Goal: Task Accomplishment & Management: Use online tool/utility

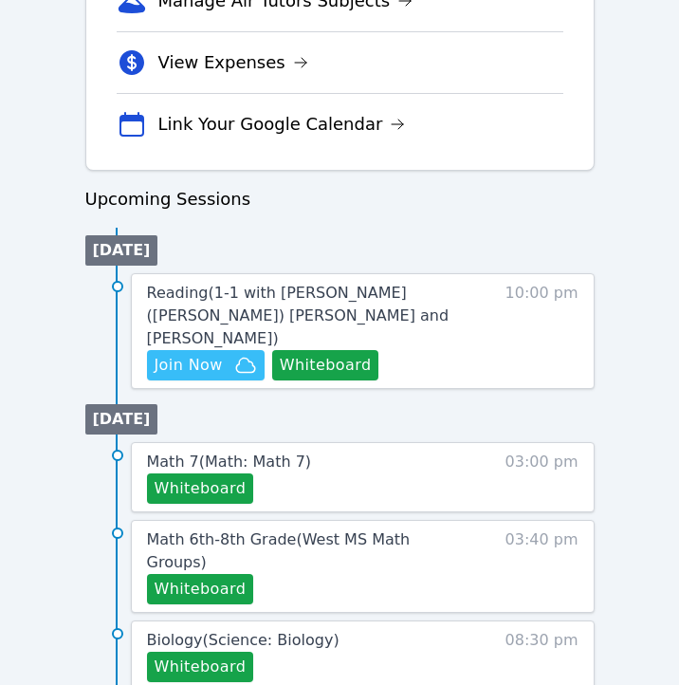
scroll to position [799, 0]
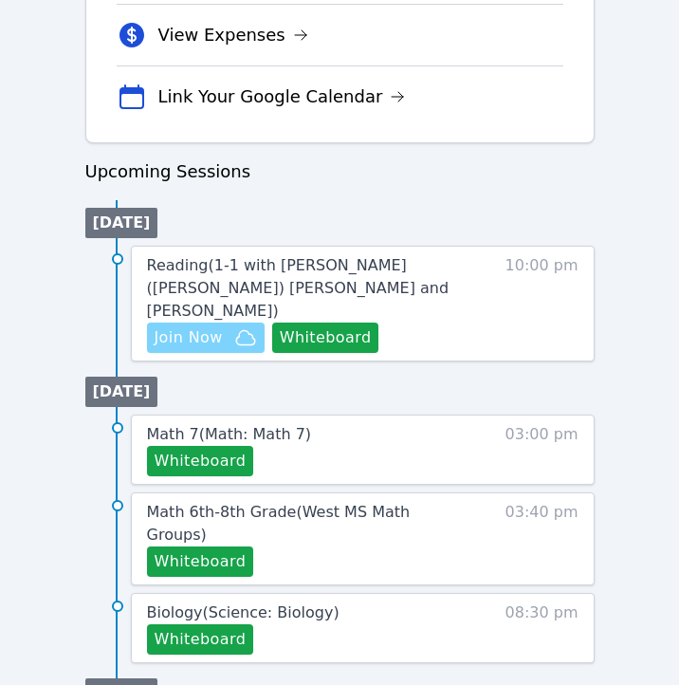
click at [206, 326] on span "Join Now" at bounding box center [189, 337] width 68 height 23
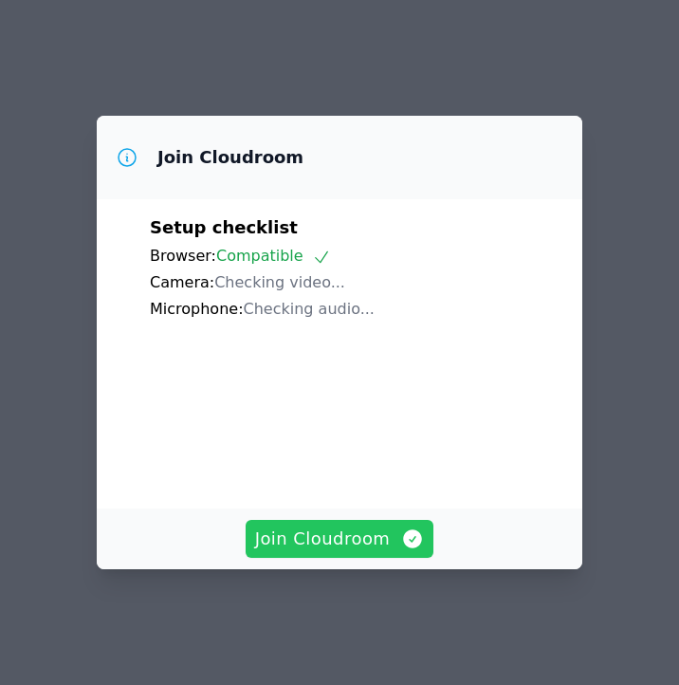
click at [280, 552] on span "Join Cloudroom" at bounding box center [340, 538] width 170 height 27
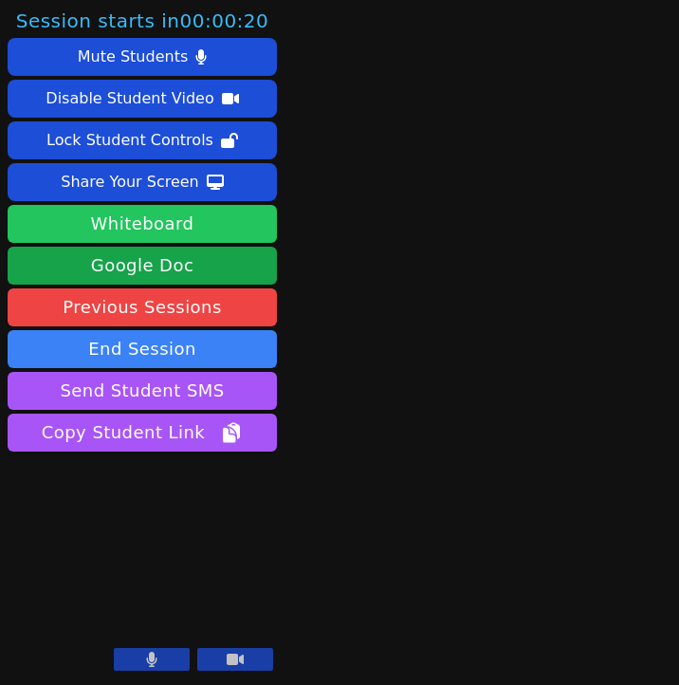
click at [214, 207] on button "Whiteboard" at bounding box center [142, 224] width 269 height 38
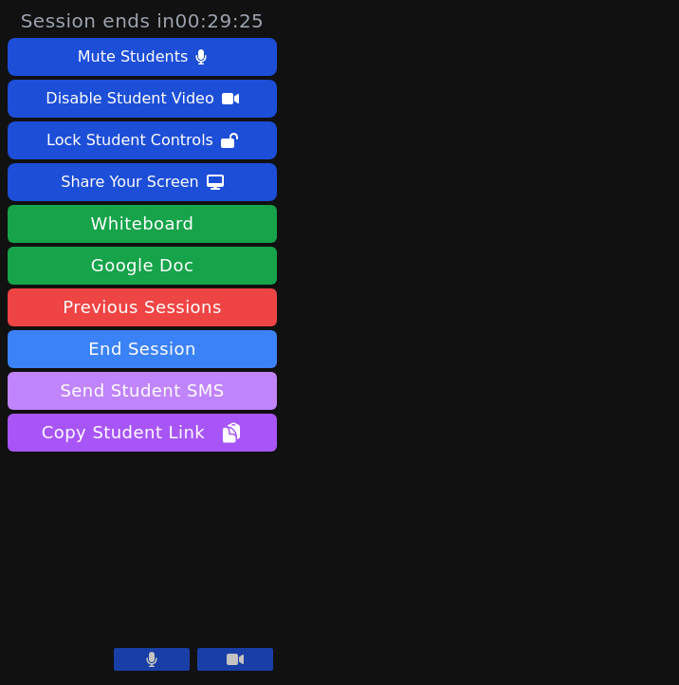
click at [180, 384] on button "Send Student SMS" at bounding box center [142, 391] width 269 height 38
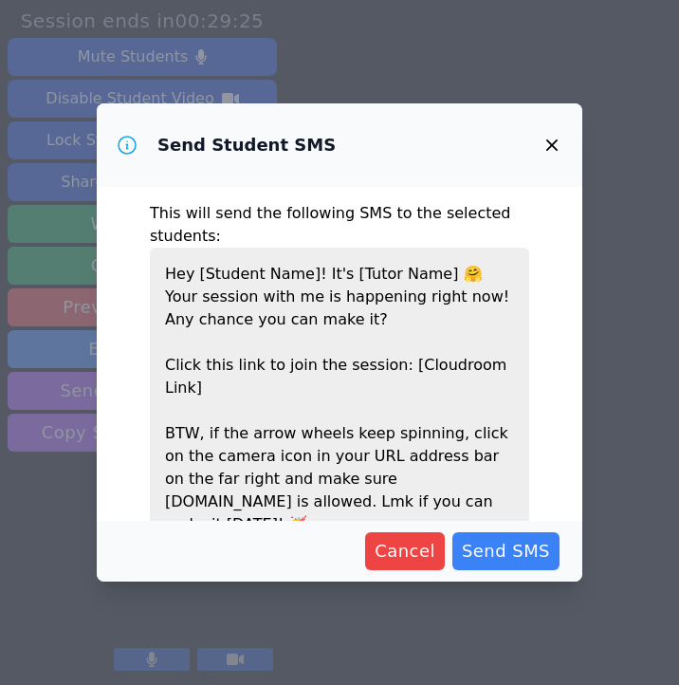
scroll to position [55, 0]
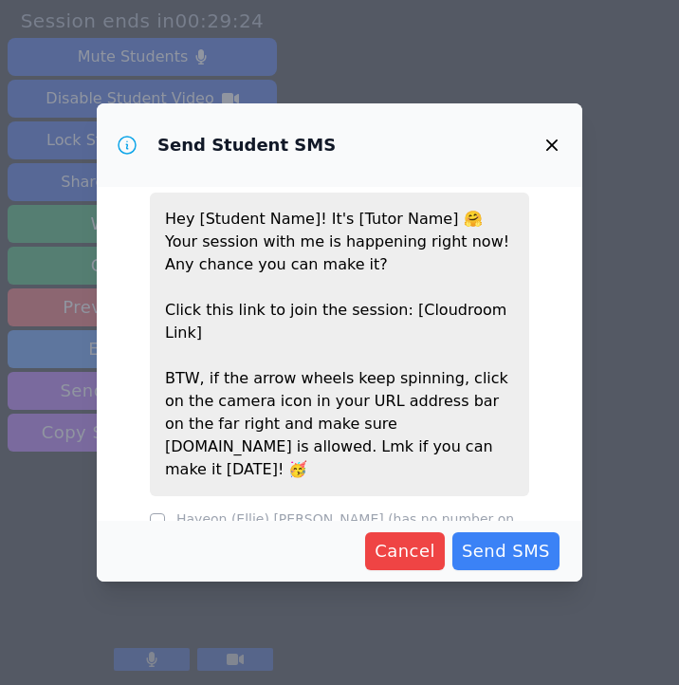
click at [266, 511] on label "Hayeon (Ellie) Woo (has no number on file)" at bounding box center [345, 528] width 338 height 34
click at [414, 521] on div "Cancel Send SMS" at bounding box center [340, 551] width 486 height 61
click at [414, 535] on button "Cancel" at bounding box center [405, 551] width 80 height 38
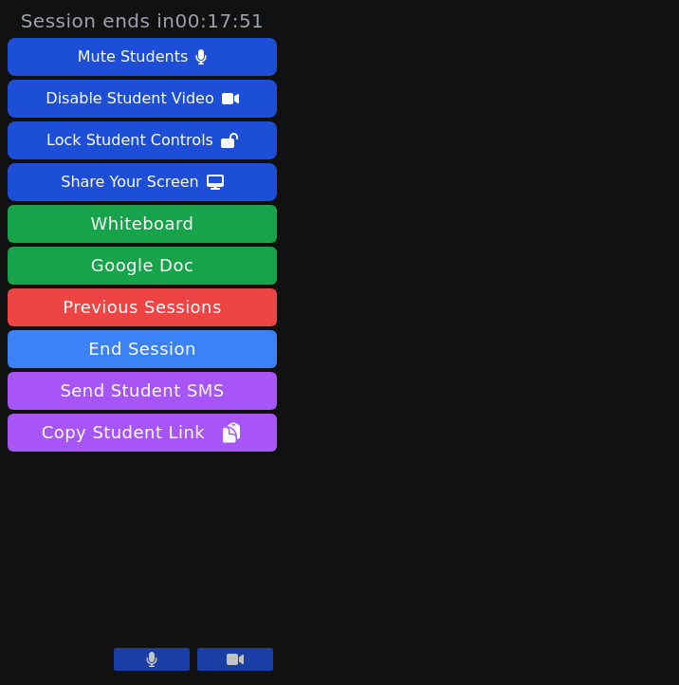
click at [161, 660] on button at bounding box center [152, 659] width 76 height 23
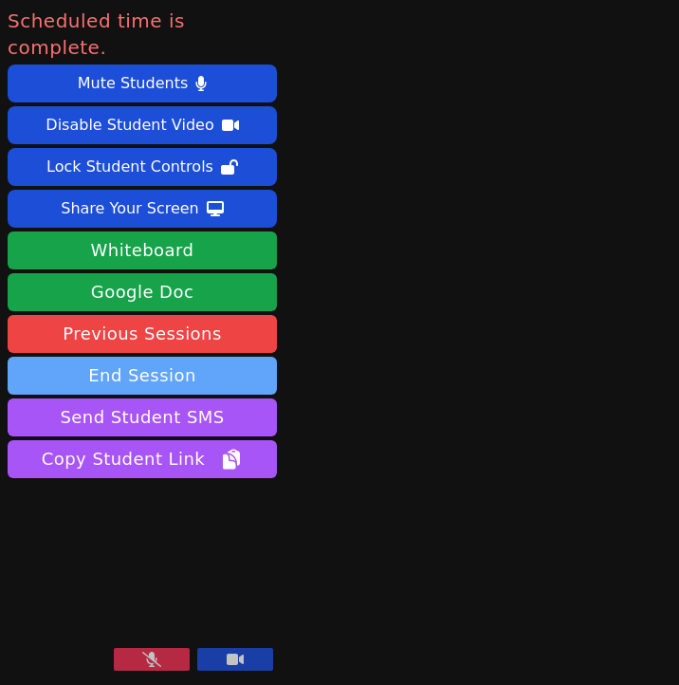
click at [216, 357] on button "End Session" at bounding box center [142, 376] width 269 height 38
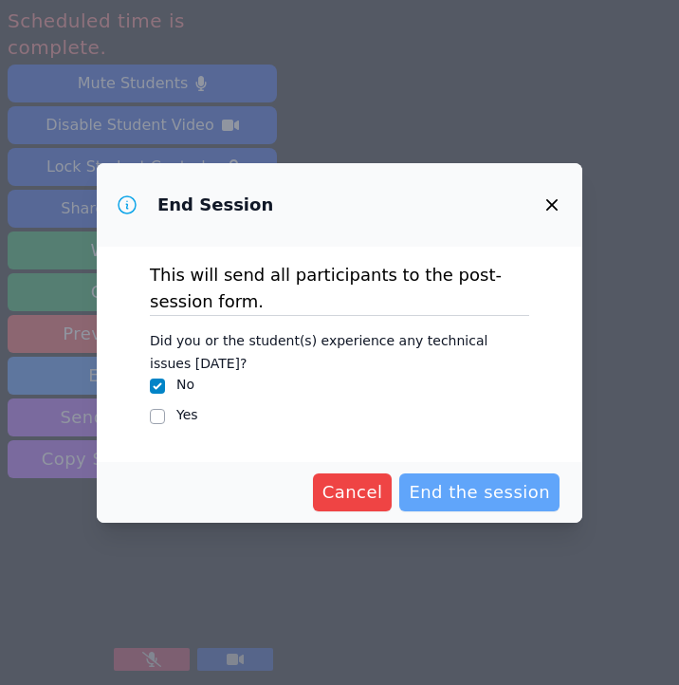
click at [477, 487] on span "End the session" at bounding box center [479, 492] width 141 height 27
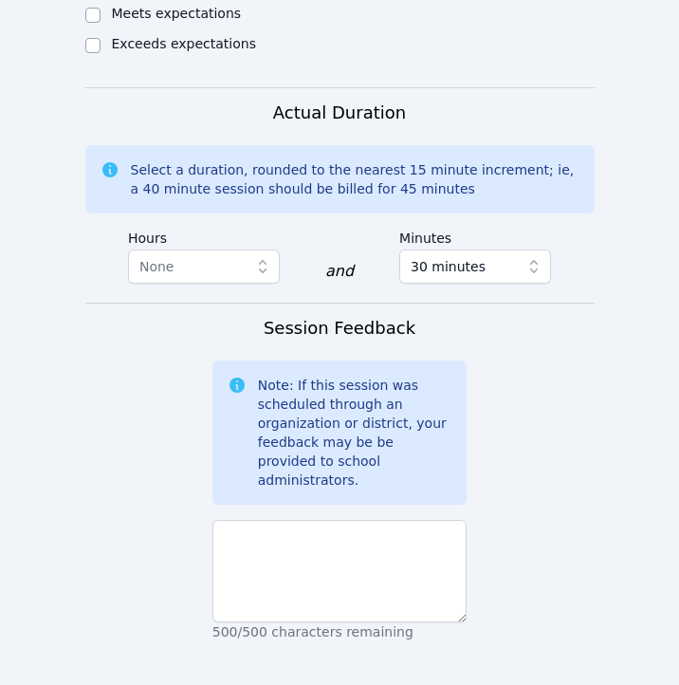
scroll to position [1564, 0]
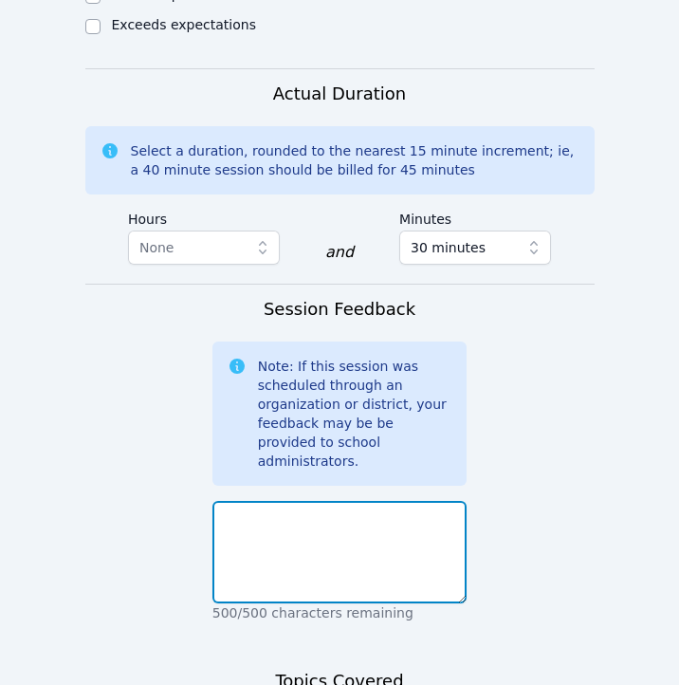
click at [414, 501] on textarea at bounding box center [339, 552] width 255 height 102
type textarea "Student informed"
drag, startPoint x: 405, startPoint y: 381, endPoint x: 20, endPoint y: 306, distance: 392.3
drag, startPoint x: 446, startPoint y: 349, endPoint x: 114, endPoint y: 321, distance: 333.2
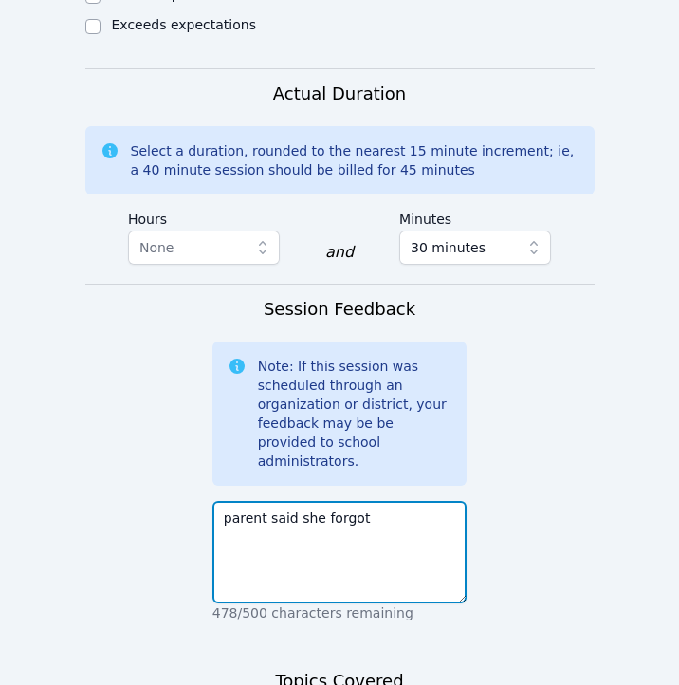
click at [114, 322] on form "Student Participation Do not enter a participation level for ABSENT students Ha…" at bounding box center [339, 39] width 509 height 1813
type textarea "student did not attend"
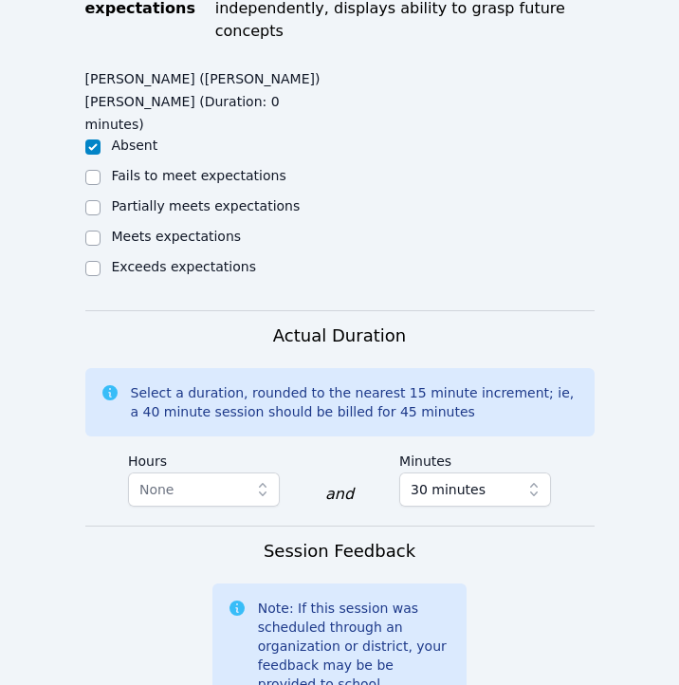
scroll to position [1325, 0]
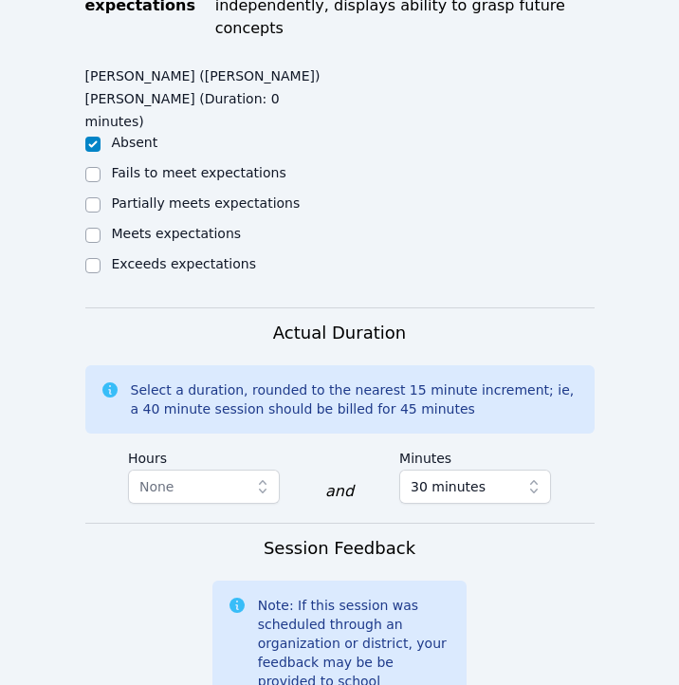
type textarea "n/a"
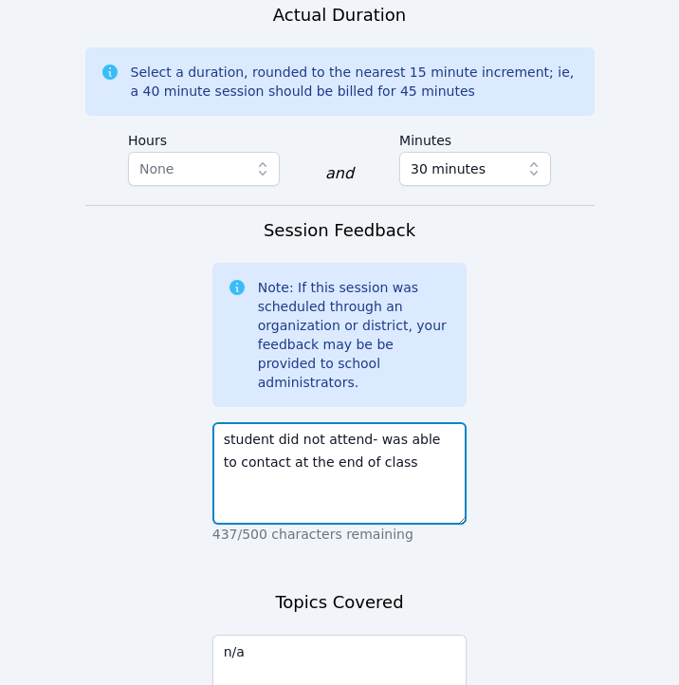
scroll to position [1703, 0]
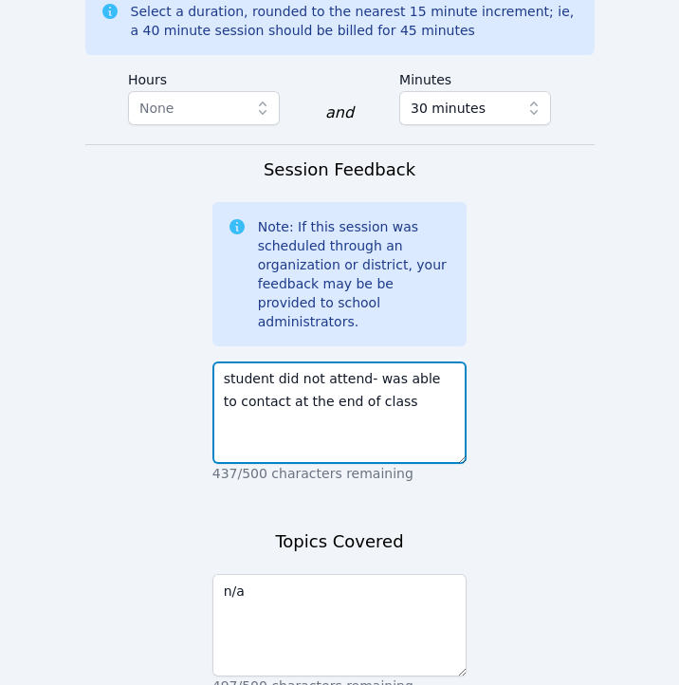
type textarea "student did not attend- was able to contact at the end of class"
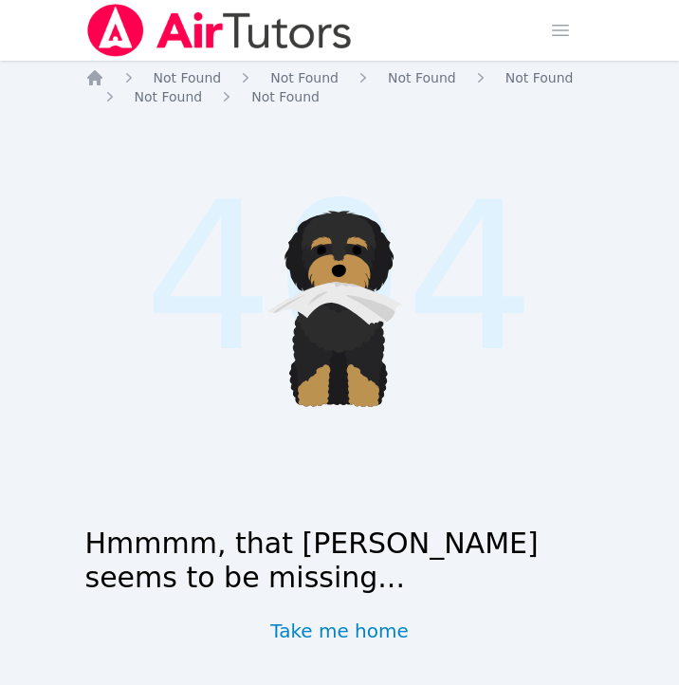
click at [120, 50] on img at bounding box center [219, 30] width 268 height 53
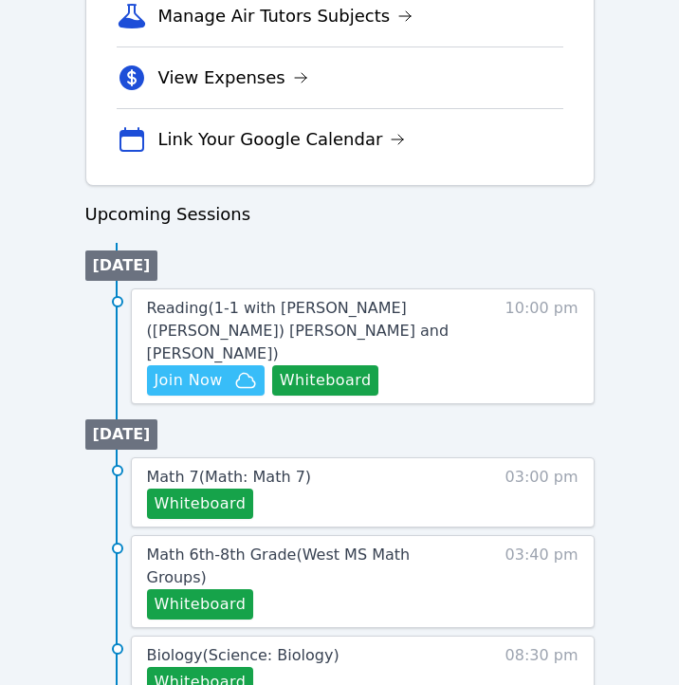
scroll to position [758, 0]
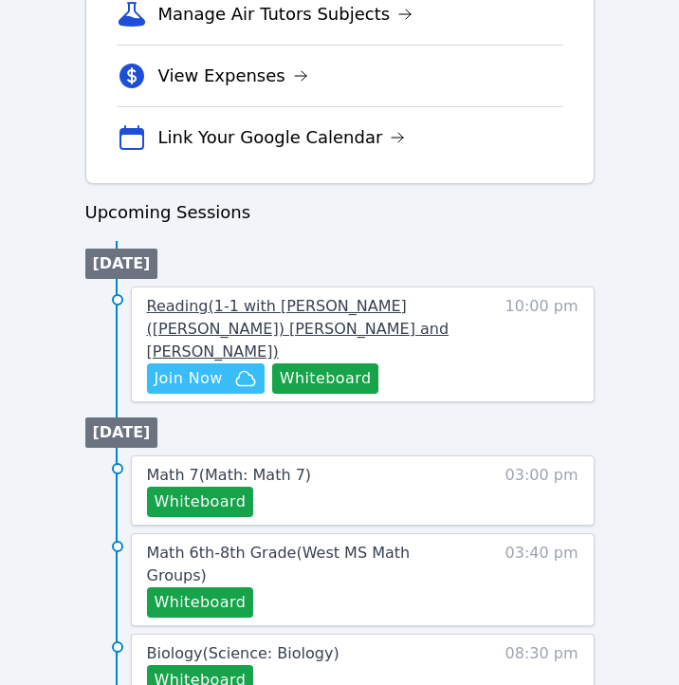
click at [290, 320] on span "Reading ( 1-1 with [PERSON_NAME] ([PERSON_NAME]) [PERSON_NAME] and [PERSON_NAME…" at bounding box center [298, 329] width 303 height 64
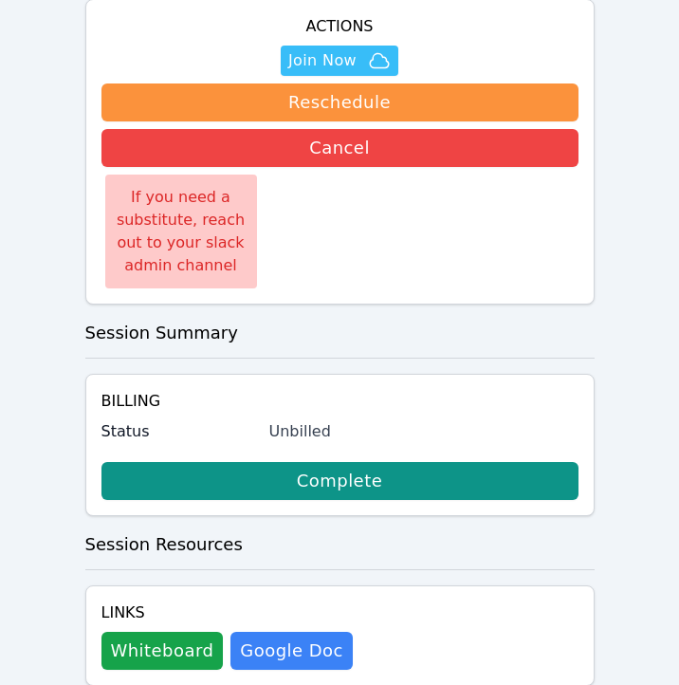
scroll to position [803, 0]
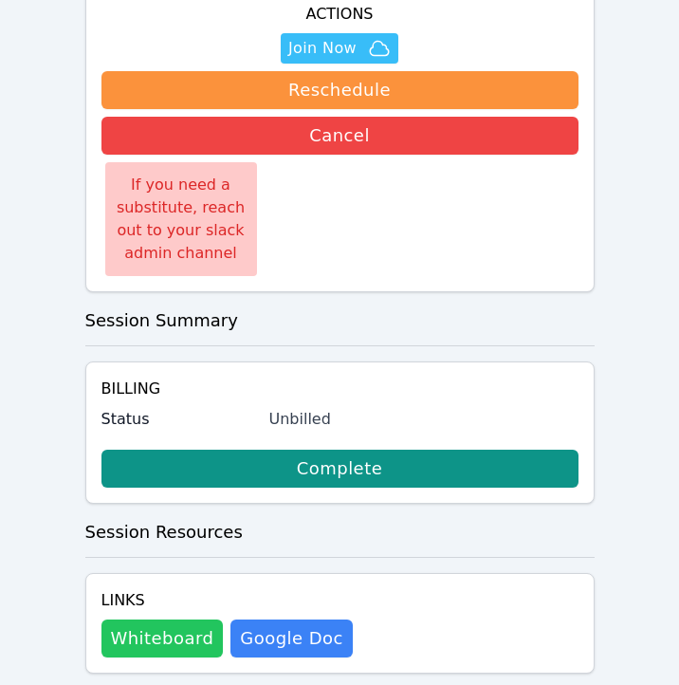
click at [153, 619] on button "Whiteboard" at bounding box center [162, 638] width 122 height 38
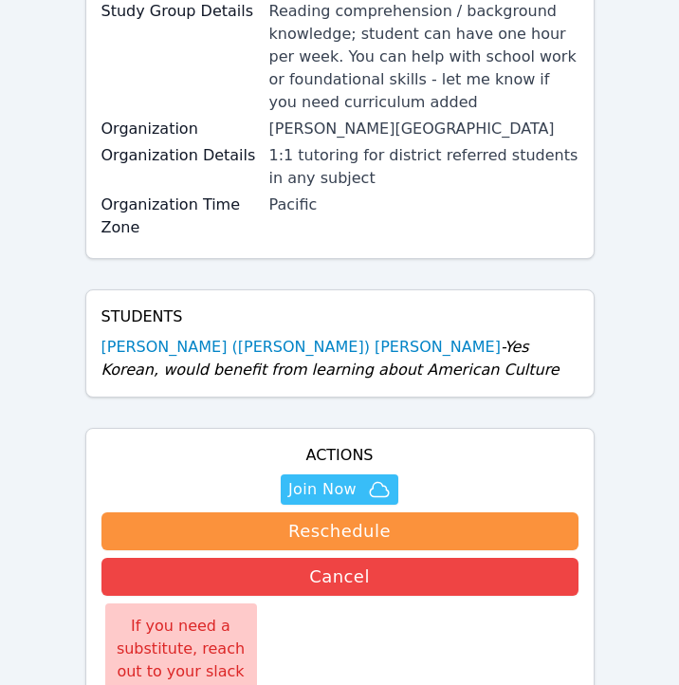
scroll to position [329, 0]
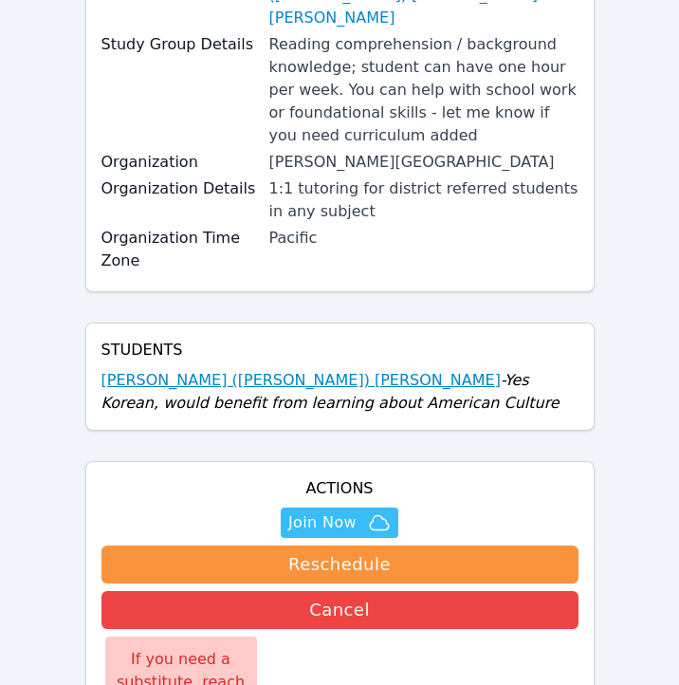
click at [193, 369] on link "[PERSON_NAME] ([PERSON_NAME]) [PERSON_NAME]" at bounding box center [300, 380] width 399 height 23
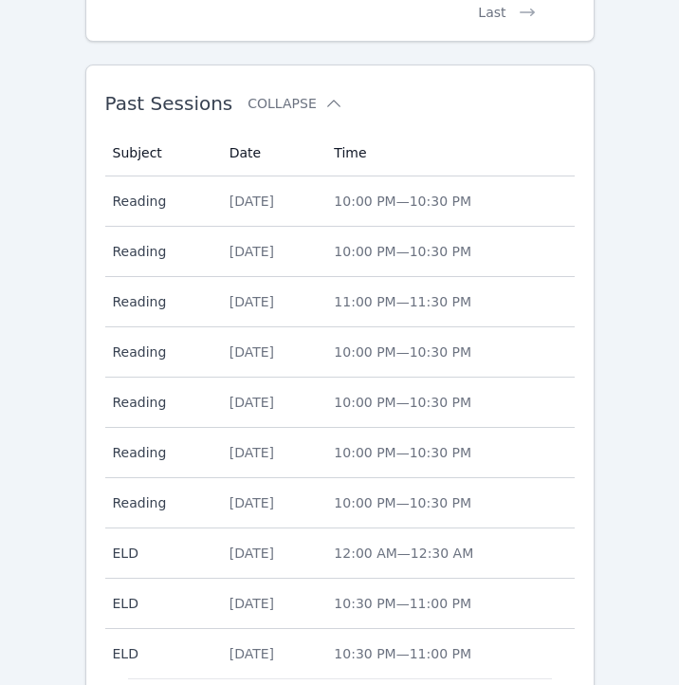
scroll to position [1908, 0]
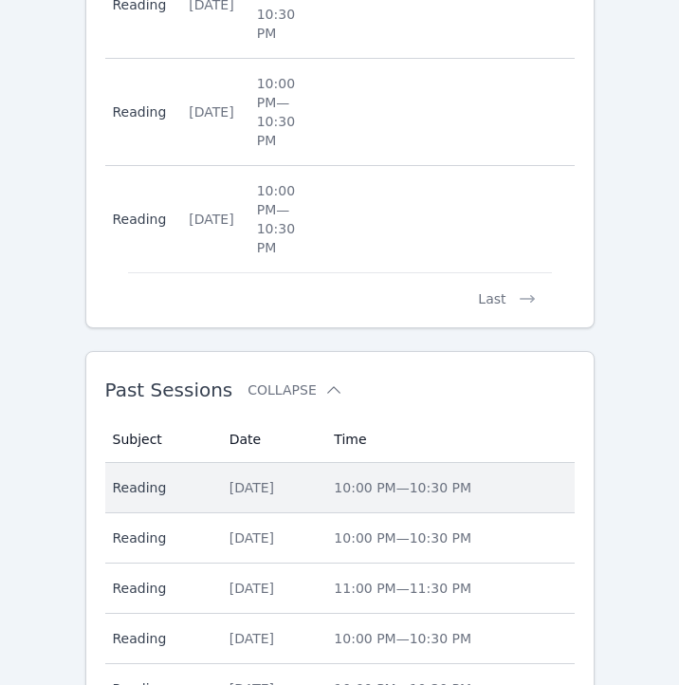
click at [272, 478] on div "[DATE]" at bounding box center [271, 487] width 83 height 19
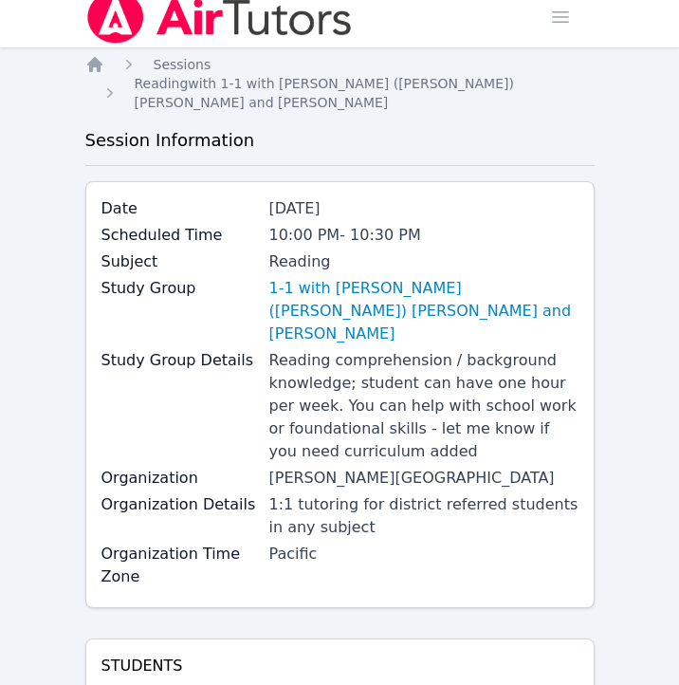
scroll to position [1275, 0]
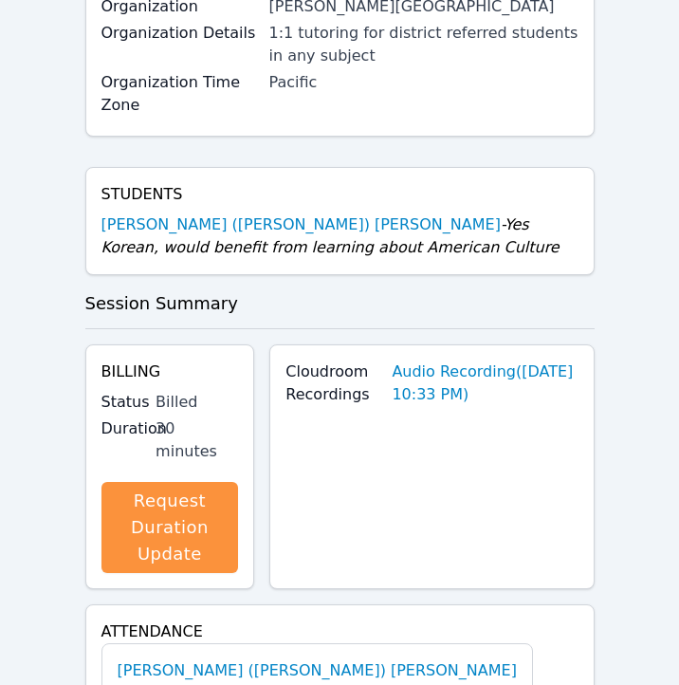
scroll to position [451, 0]
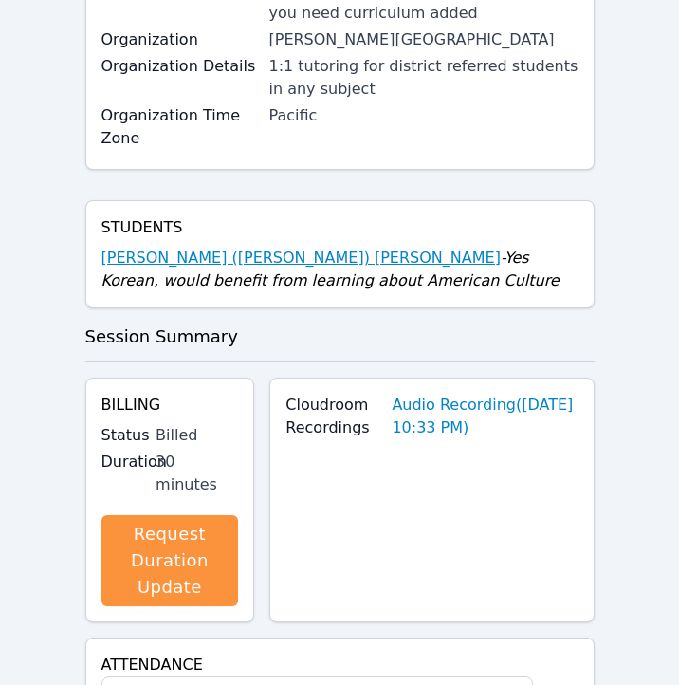
click at [142, 247] on link "[PERSON_NAME] ([PERSON_NAME]) [PERSON_NAME]" at bounding box center [300, 258] width 399 height 23
